Goal: Transaction & Acquisition: Purchase product/service

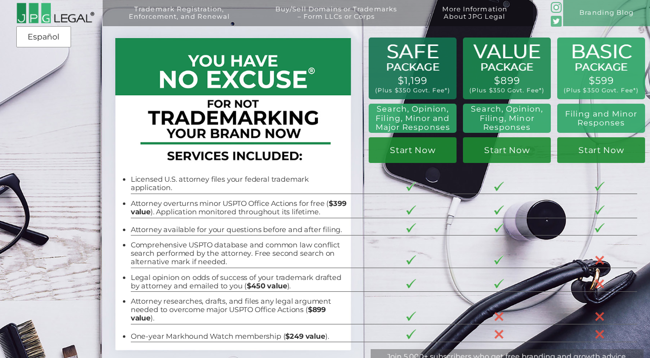
click at [535, 171] on tr "Licensed U.S. attorney files your federal trademark application." at bounding box center [384, 182] width 507 height 24
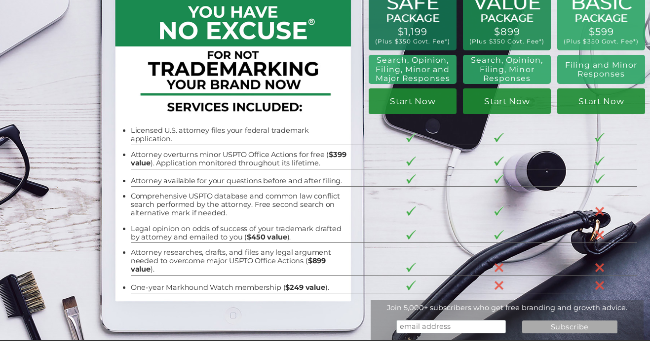
scroll to position [51, 0]
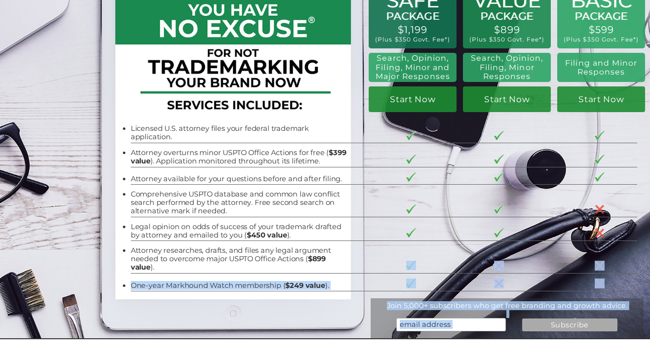
drag, startPoint x: 165, startPoint y: 259, endPoint x: 130, endPoint y: 245, distance: 37.4
click at [131, 246] on li "Attorney researches, drafts, and files any legal argument needed to overcome ma…" at bounding box center [240, 258] width 219 height 25
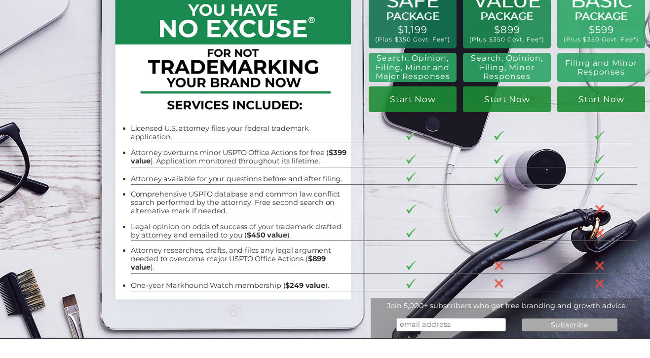
drag, startPoint x: 154, startPoint y: 261, endPoint x: 128, endPoint y: 243, distance: 31.9
click at [128, 243] on div "BASIC PACKAGE $599 (Plus $350 Govt. Fee*) Filing and Minor Responses Start Now …" at bounding box center [325, 144] width 650 height 390
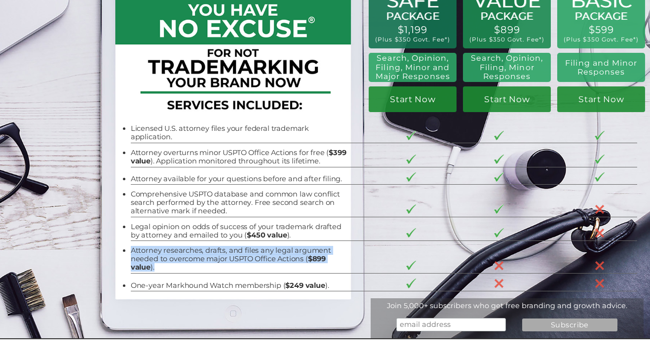
drag, startPoint x: 130, startPoint y: 243, endPoint x: 175, endPoint y: 261, distance: 48.5
click at [175, 261] on li "Attorney researches, drafts, and files any legal argument needed to overcome ma…" at bounding box center [240, 258] width 219 height 25
copy li "Attorney researches, drafts, and files any legal argument needed to overcome ma…"
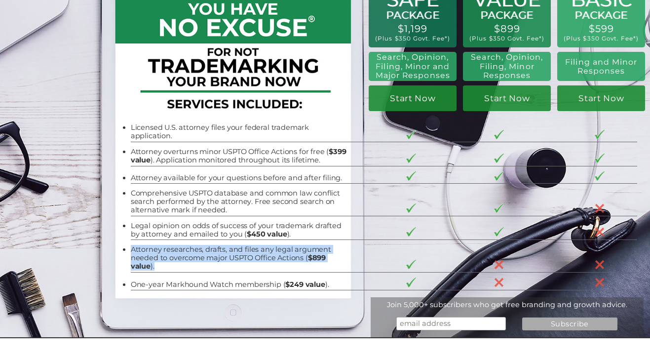
scroll to position [51, 0]
